Goal: Book appointment/travel/reservation

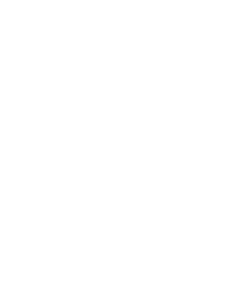
scroll to position [228, 0]
click at [135, 180] on link "Find your family hotel" at bounding box center [124, 173] width 60 height 13
click at [63, 164] on div at bounding box center [67, 170] width 108 height 61
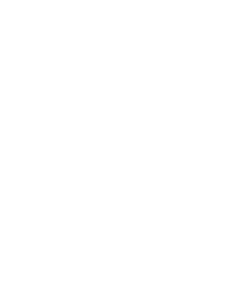
click at [235, 197] on icon at bounding box center [236, 204] width 18 height 15
click at [235, 163] on icon at bounding box center [236, 170] width 18 height 15
click at [239, 163] on icon at bounding box center [236, 170] width 18 height 15
click at [233, 163] on icon at bounding box center [236, 170] width 18 height 15
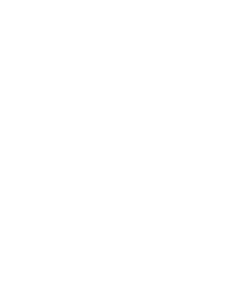
click at [239, 163] on icon at bounding box center [236, 170] width 18 height 15
click at [236, 163] on icon at bounding box center [236, 170] width 18 height 15
click at [124, 116] on div "Family room" at bounding box center [124, 121] width 32 height 11
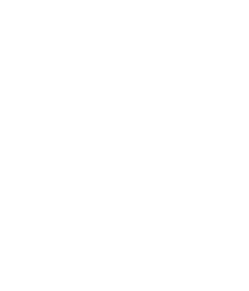
click at [238, 163] on icon at bounding box center [236, 170] width 18 height 15
click at [237, 163] on icon at bounding box center [236, 170] width 18 height 15
click at [238, 163] on icon at bounding box center [236, 170] width 18 height 15
click at [235, 163] on icon at bounding box center [236, 170] width 18 height 15
click at [240, 163] on icon at bounding box center [236, 170] width 18 height 15
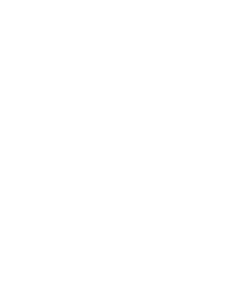
click at [240, 163] on icon at bounding box center [236, 170] width 18 height 15
click at [243, 163] on icon at bounding box center [236, 170] width 18 height 15
click at [236, 163] on icon at bounding box center [236, 170] width 18 height 15
click at [234, 163] on icon at bounding box center [236, 170] width 18 height 15
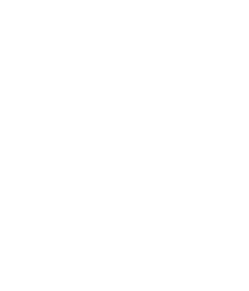
scroll to position [1315, 0]
